Goal: Transaction & Acquisition: Purchase product/service

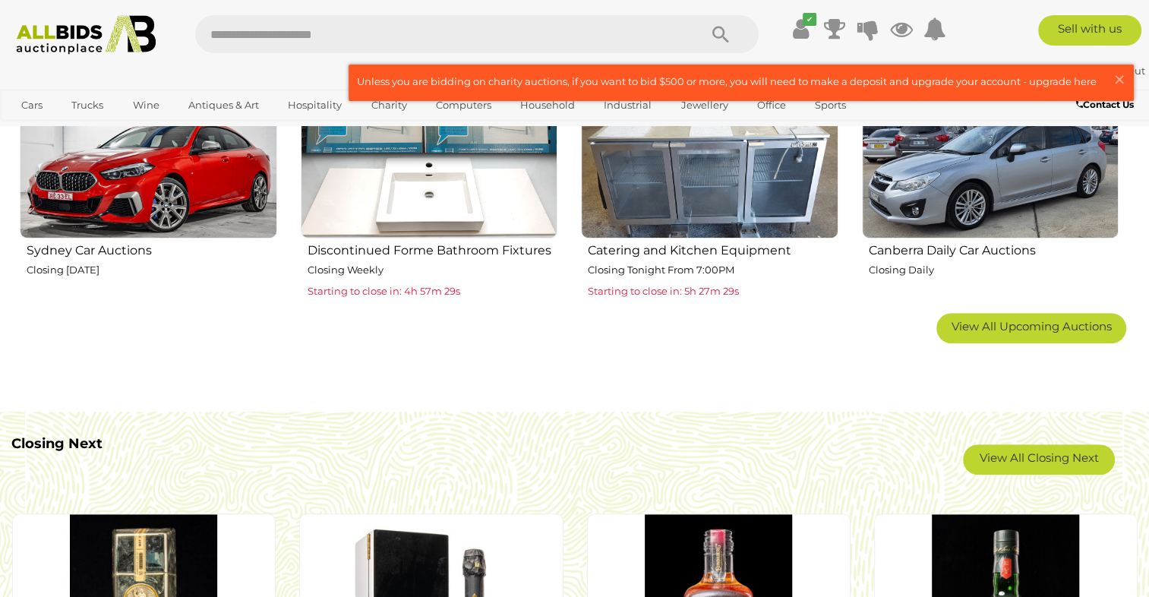
scroll to position [1215, 0]
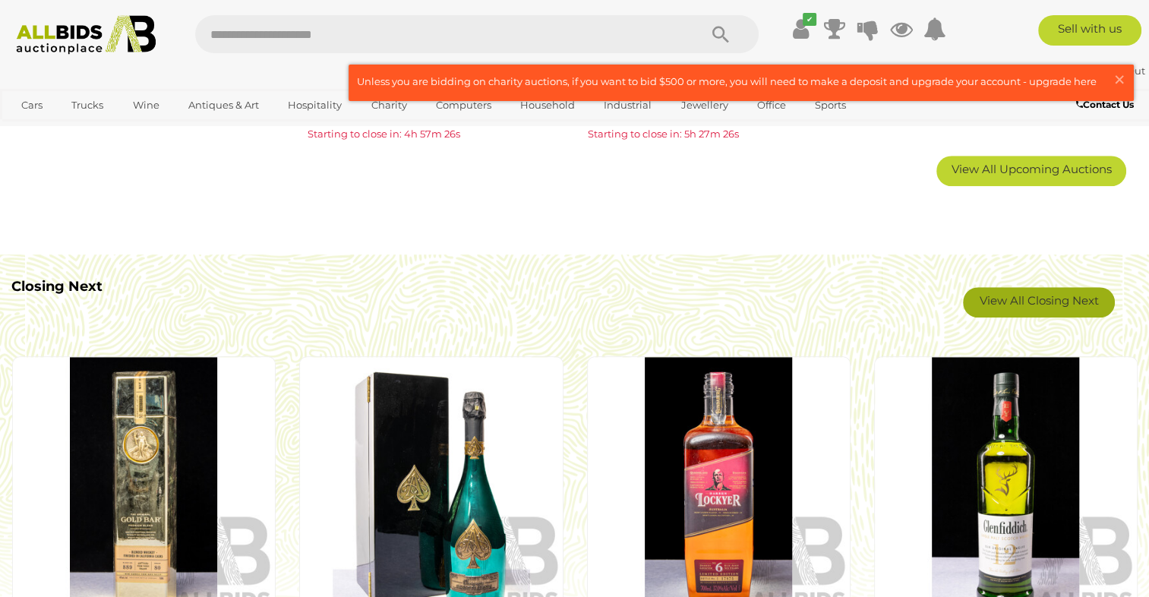
click at [1066, 306] on link "View All Closing Next" at bounding box center [1039, 302] width 152 height 30
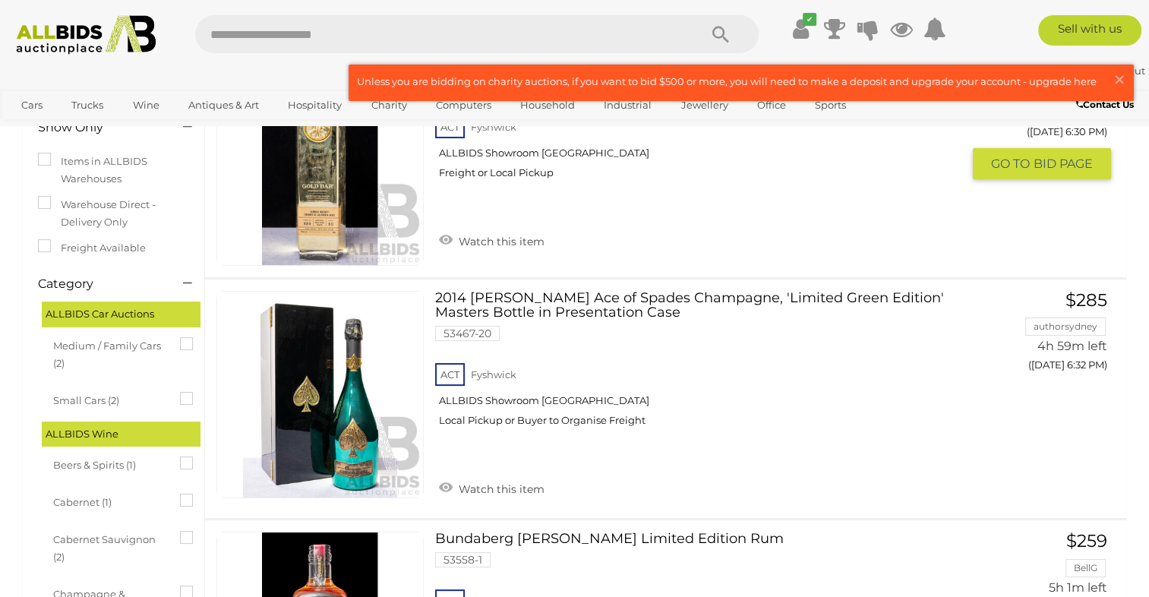
scroll to position [228, 0]
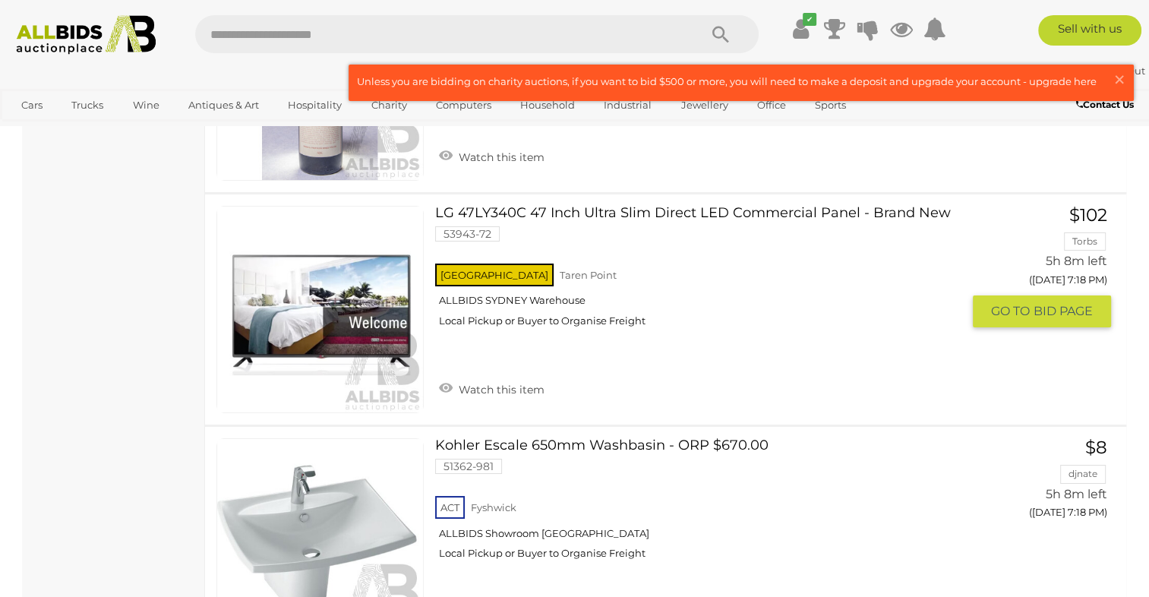
scroll to position [11394, 0]
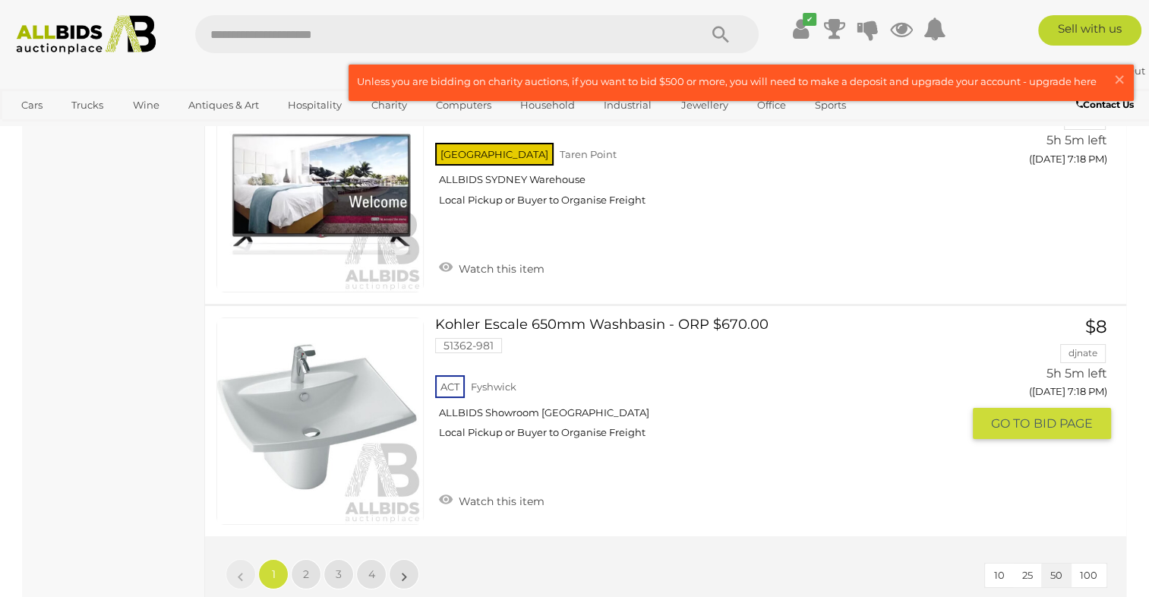
scroll to position [11546, 0]
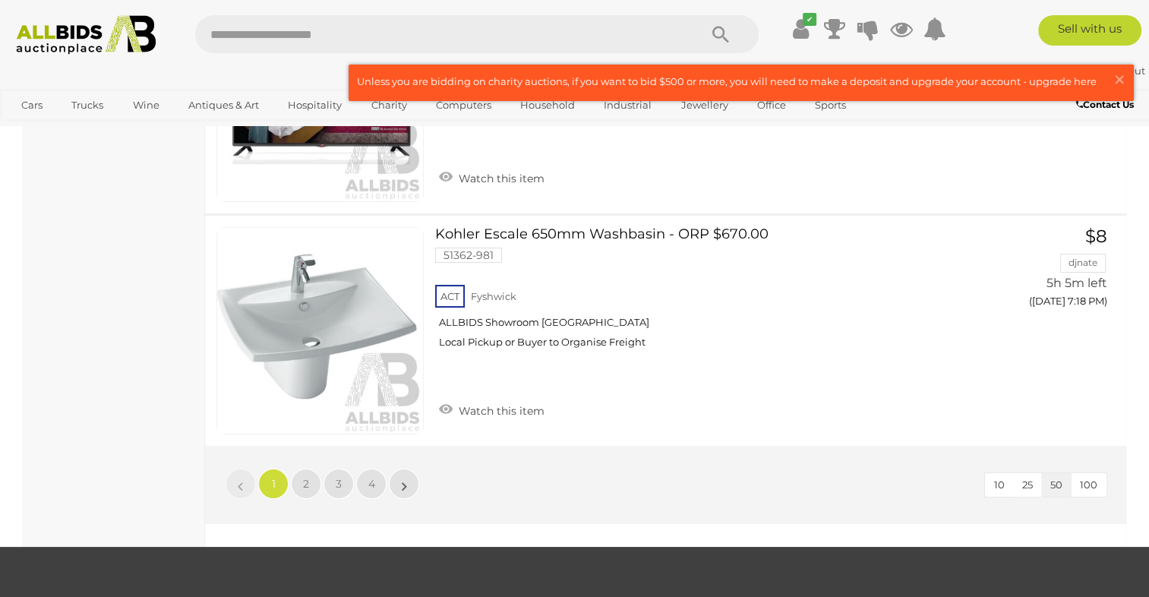
click at [406, 469] on li "»" at bounding box center [405, 484] width 30 height 30
click at [400, 469] on link "»" at bounding box center [404, 484] width 30 height 30
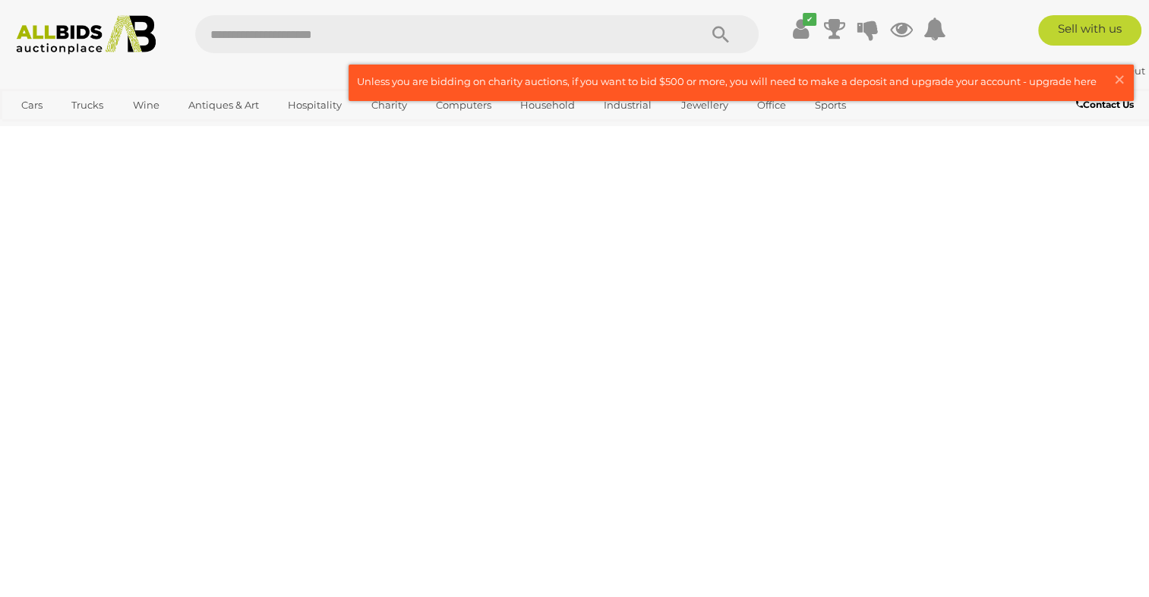
scroll to position [77, 0]
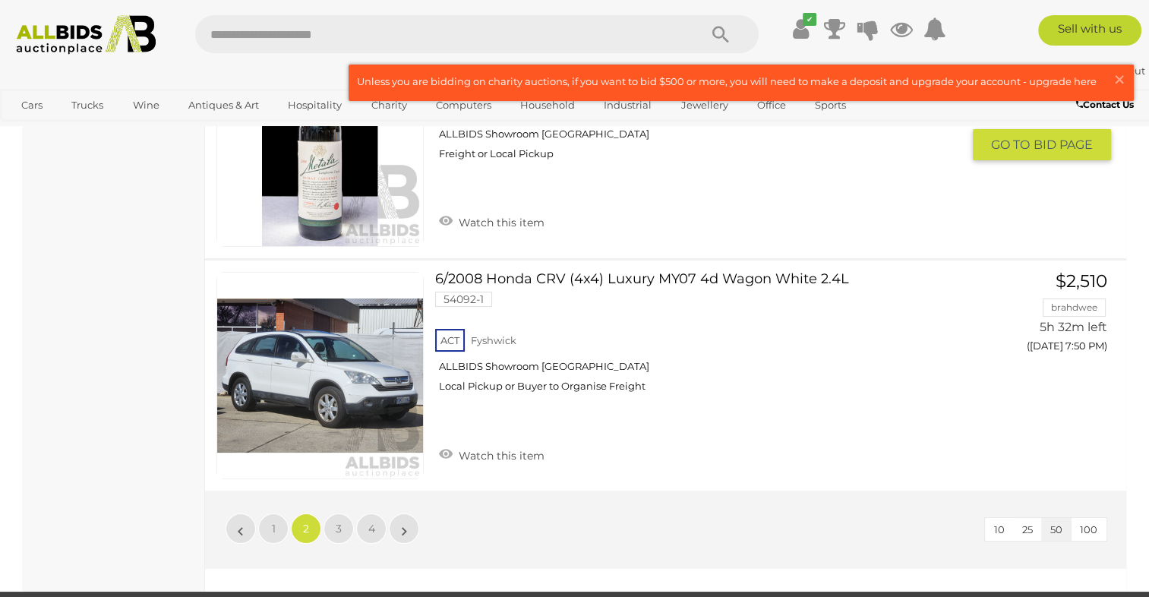
scroll to position [11471, 0]
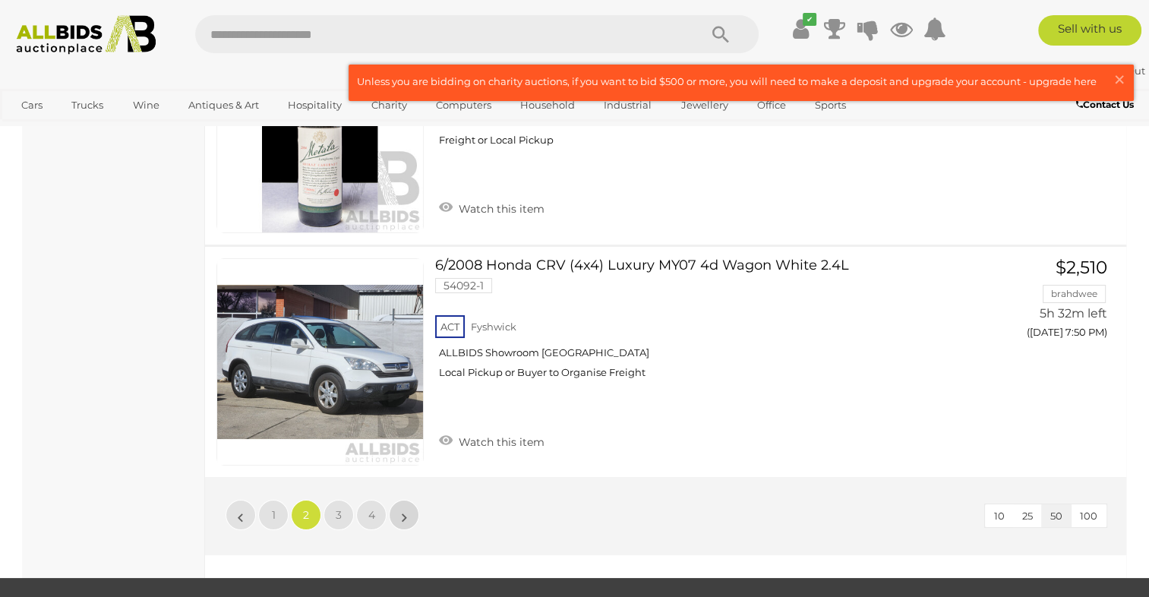
click at [409, 505] on link "»" at bounding box center [404, 515] width 30 height 30
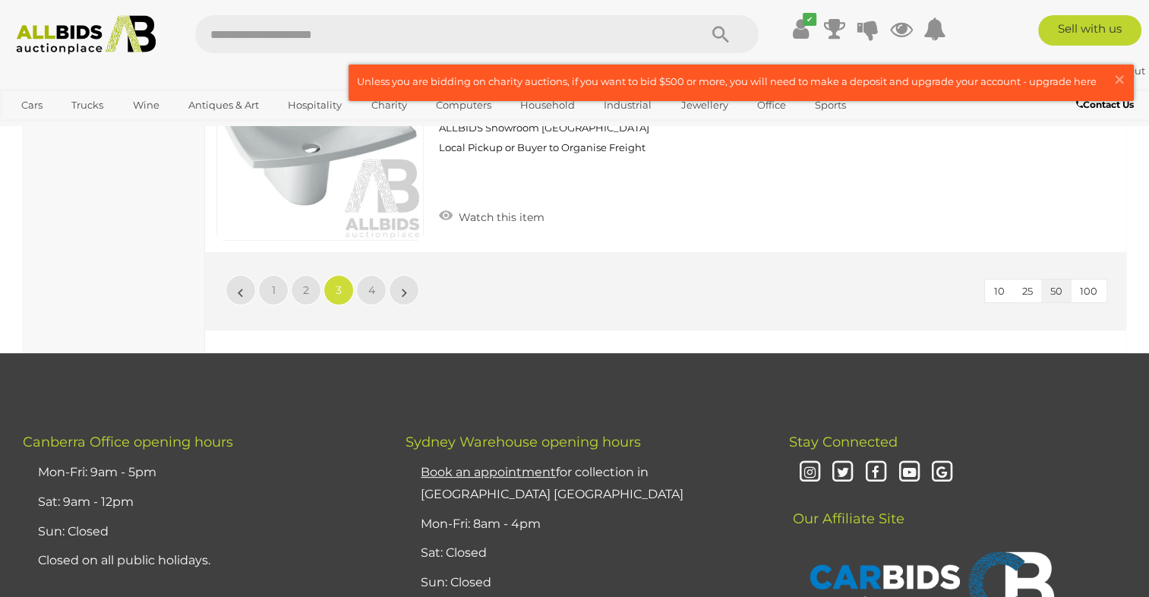
scroll to position [11699, 0]
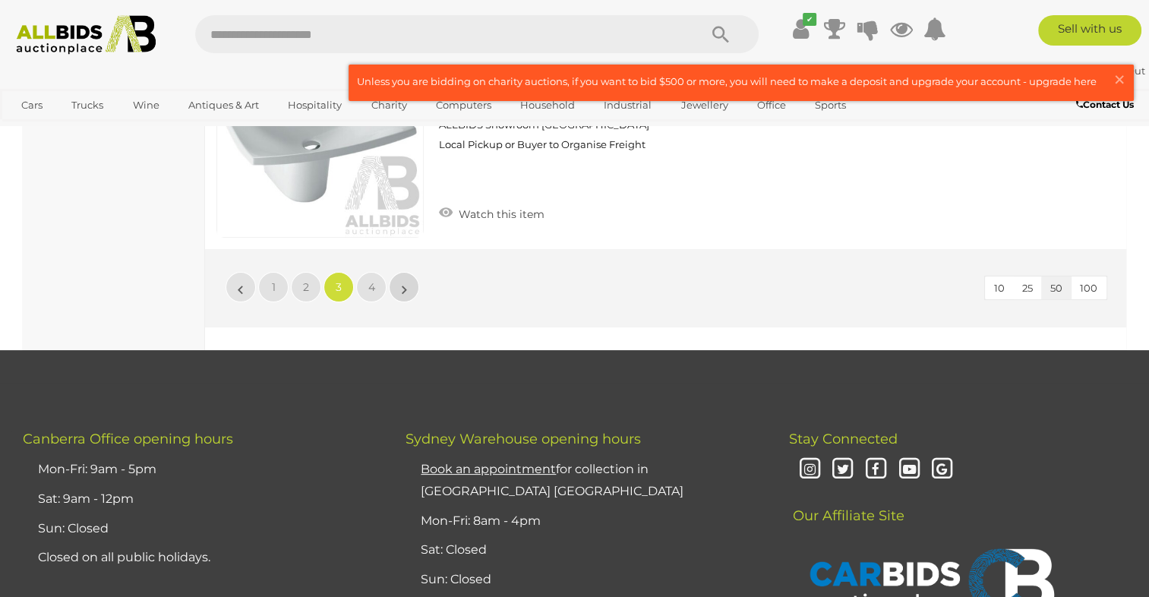
click at [409, 280] on link "»" at bounding box center [404, 287] width 30 height 30
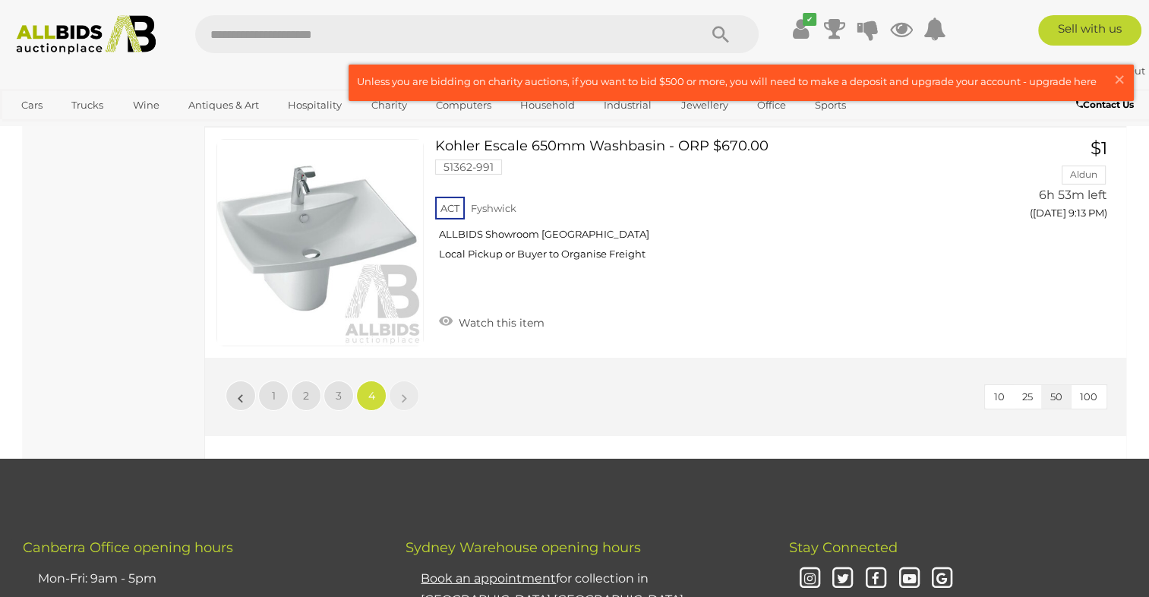
scroll to position [5091, 0]
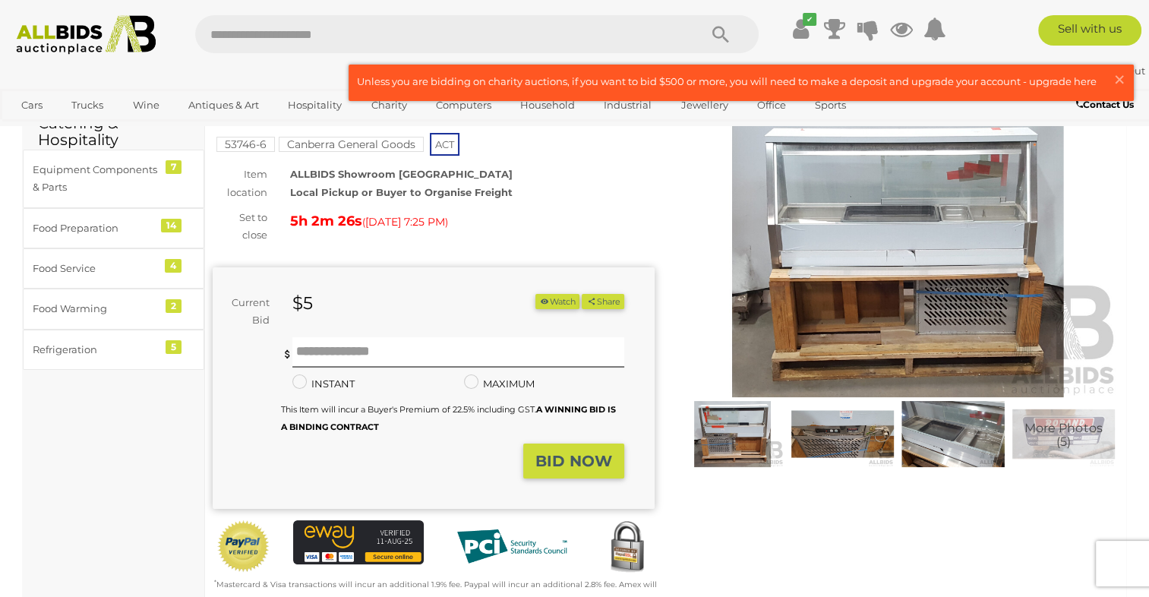
scroll to position [76, 0]
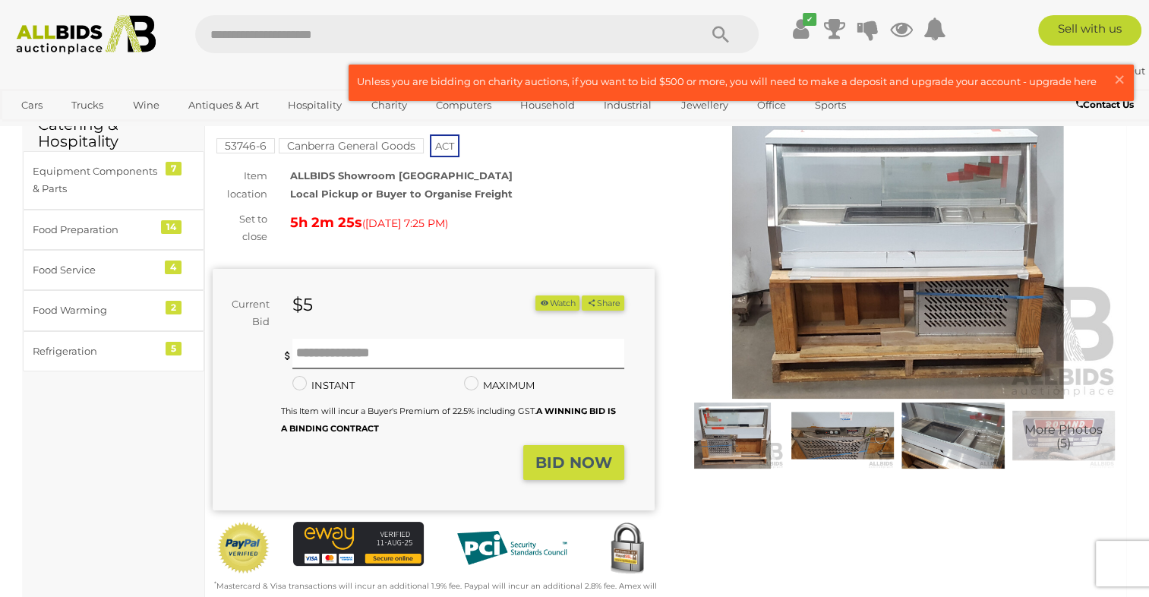
click at [874, 202] on img at bounding box center [899, 256] width 442 height 285
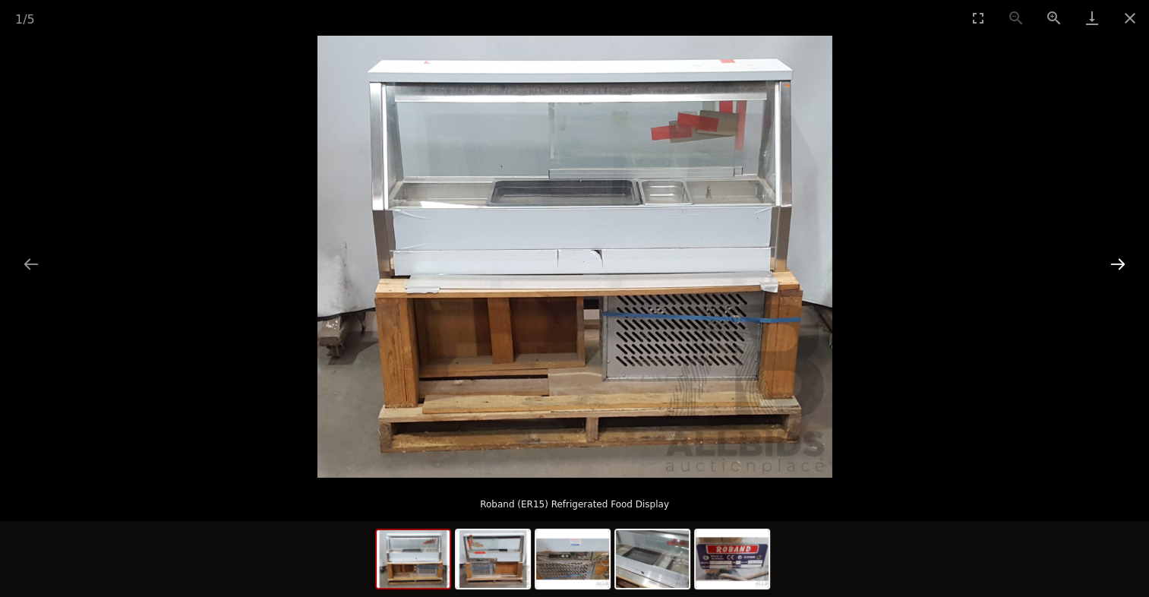
click at [1124, 262] on button "Next slide" at bounding box center [1118, 264] width 32 height 30
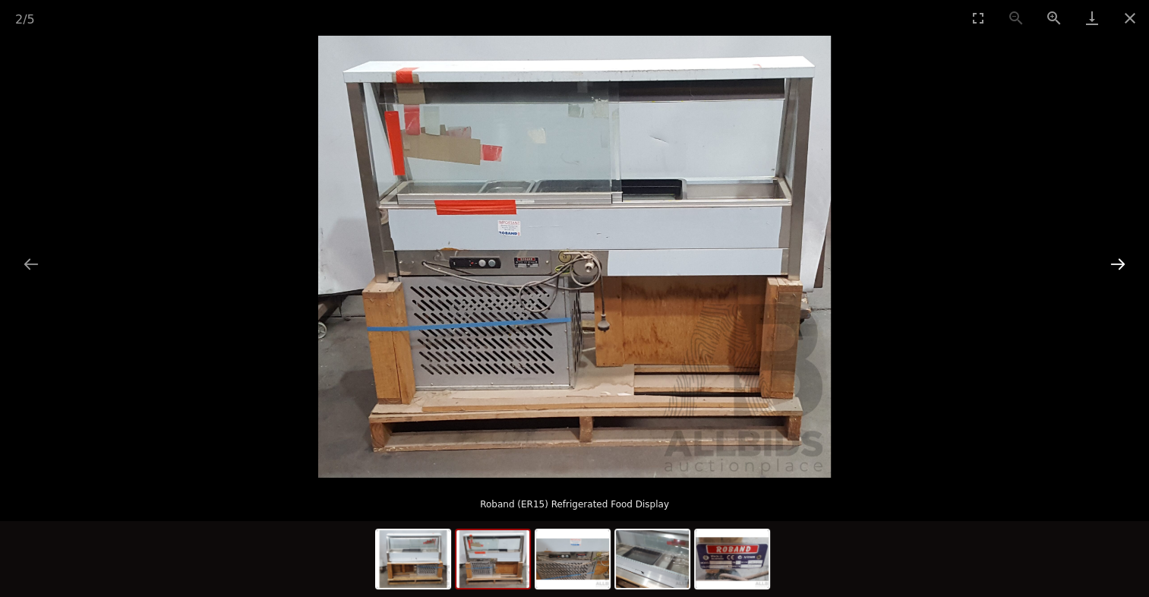
click at [1124, 262] on button "Next slide" at bounding box center [1118, 264] width 32 height 30
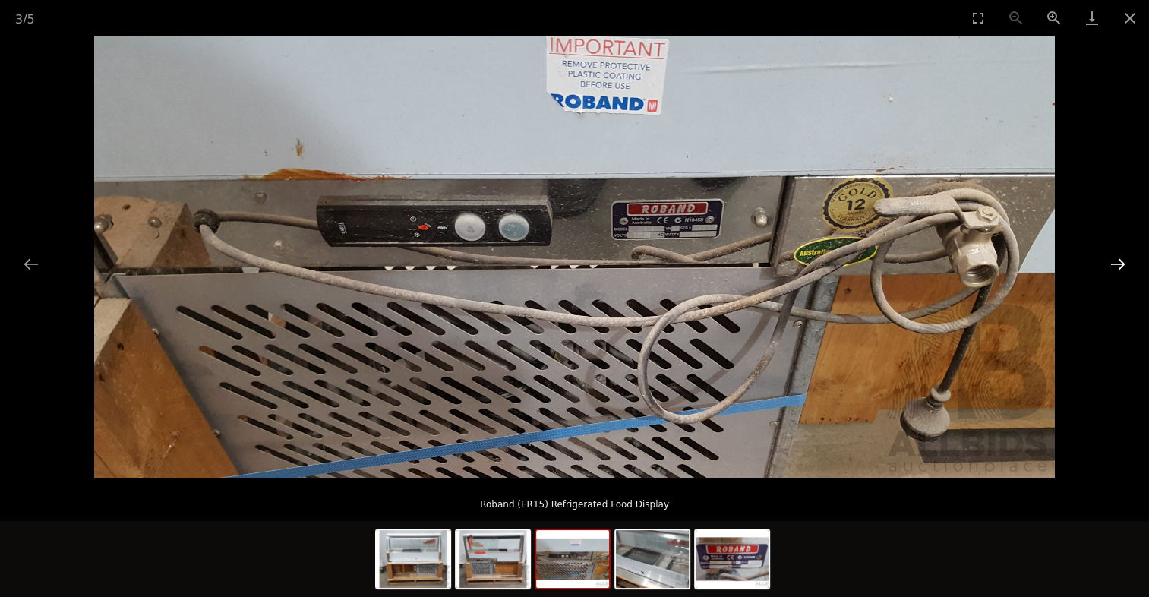
click at [1124, 262] on button "Next slide" at bounding box center [1118, 264] width 32 height 30
